Goal: Find contact information

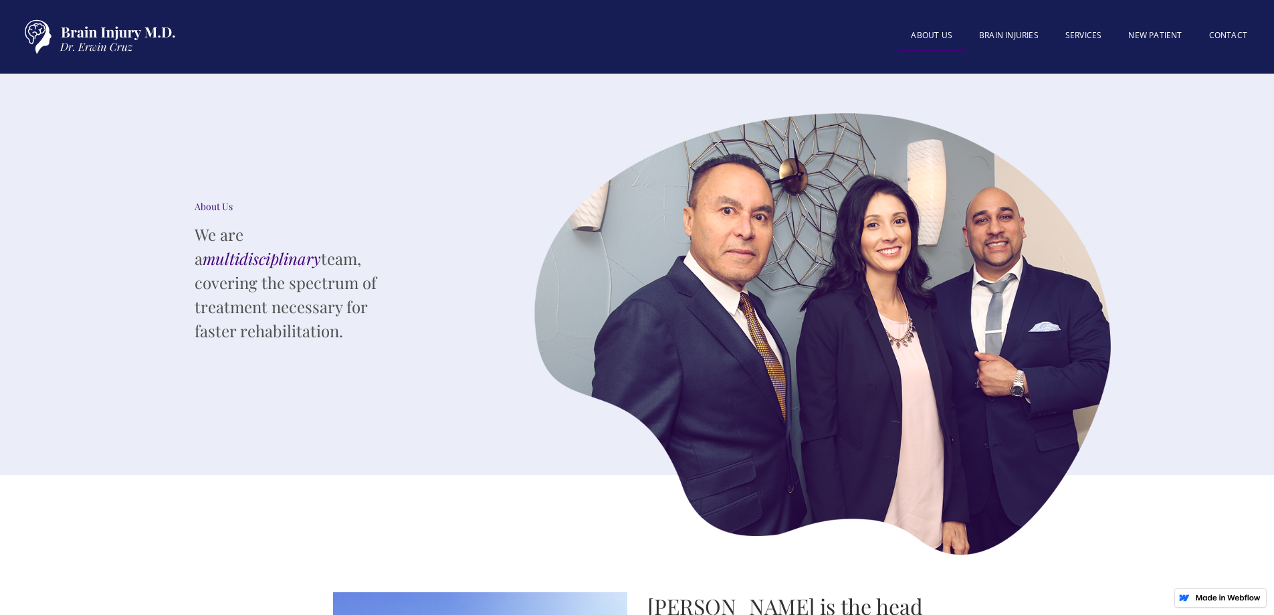
click at [943, 37] on link "About US" at bounding box center [932, 37] width 68 height 30
click at [1222, 31] on link "Contact" at bounding box center [1228, 36] width 65 height 29
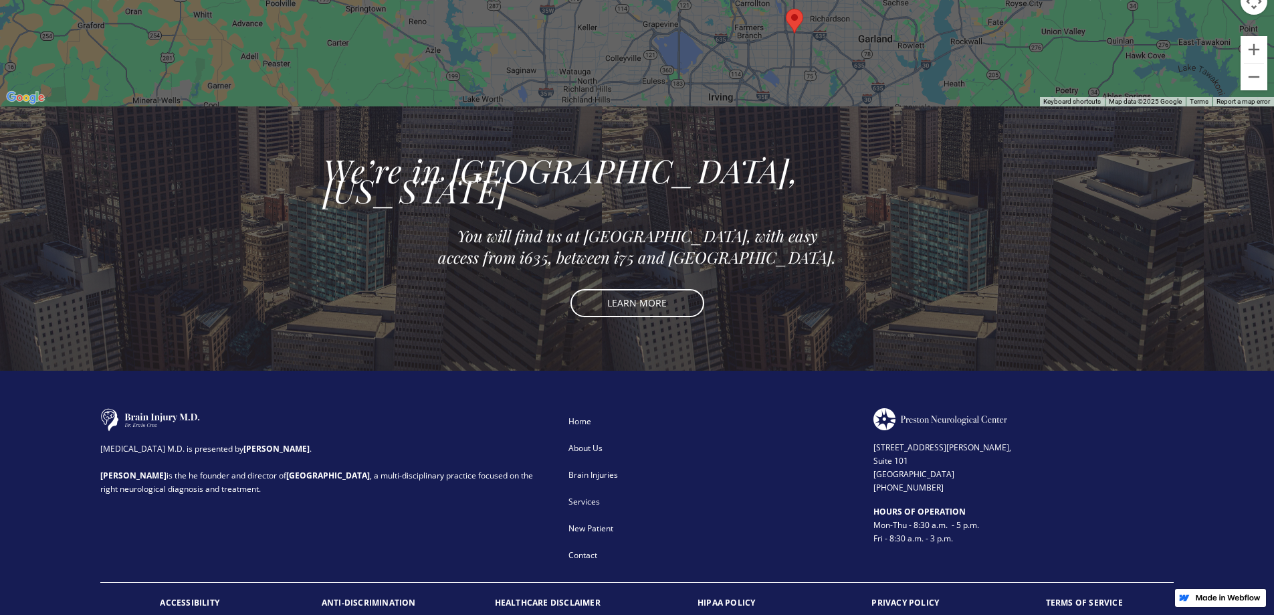
scroll to position [1166, 0]
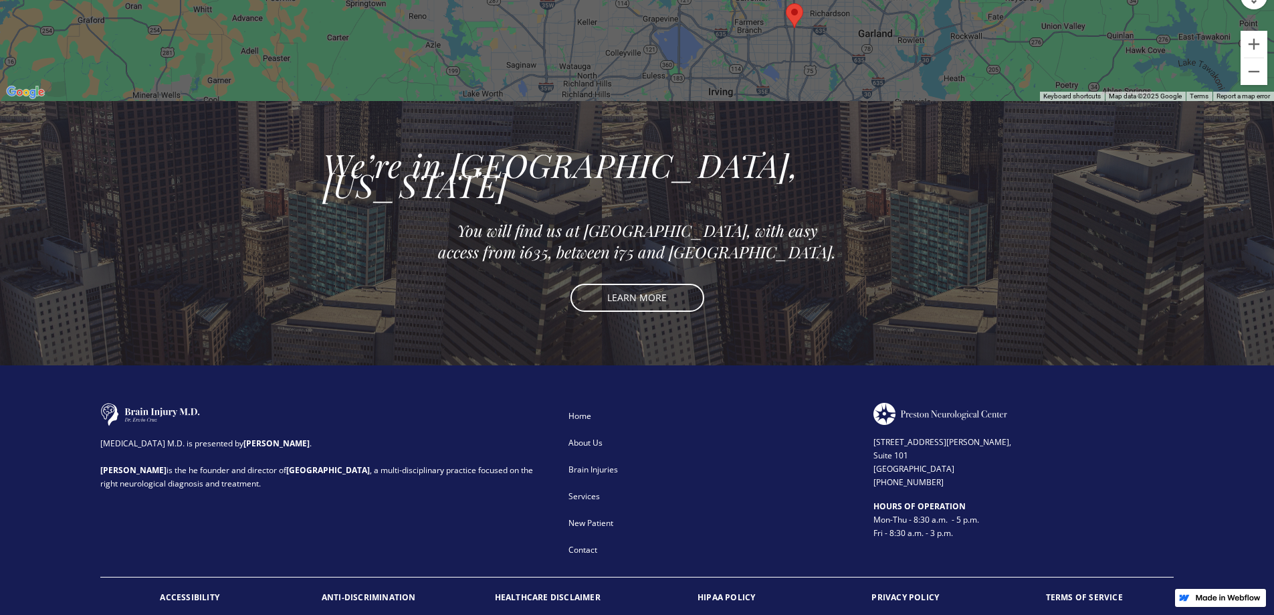
click at [583, 436] on div "About Us" at bounding box center [712, 442] width 287 height 13
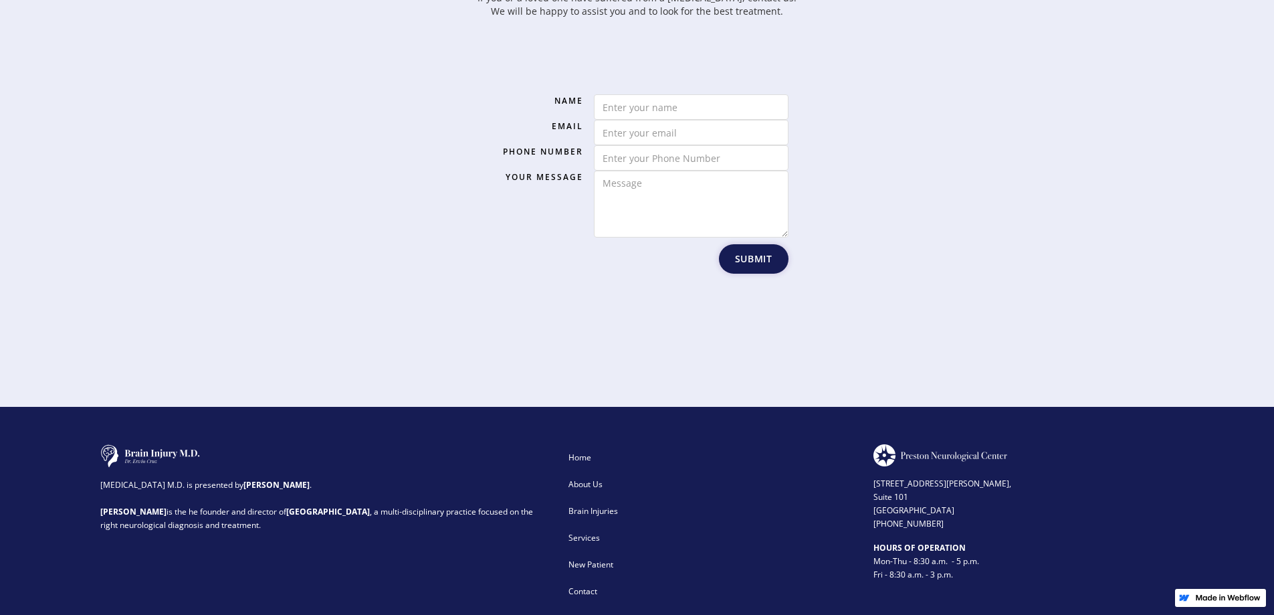
scroll to position [2080, 0]
